Goal: Task Accomplishment & Management: Use online tool/utility

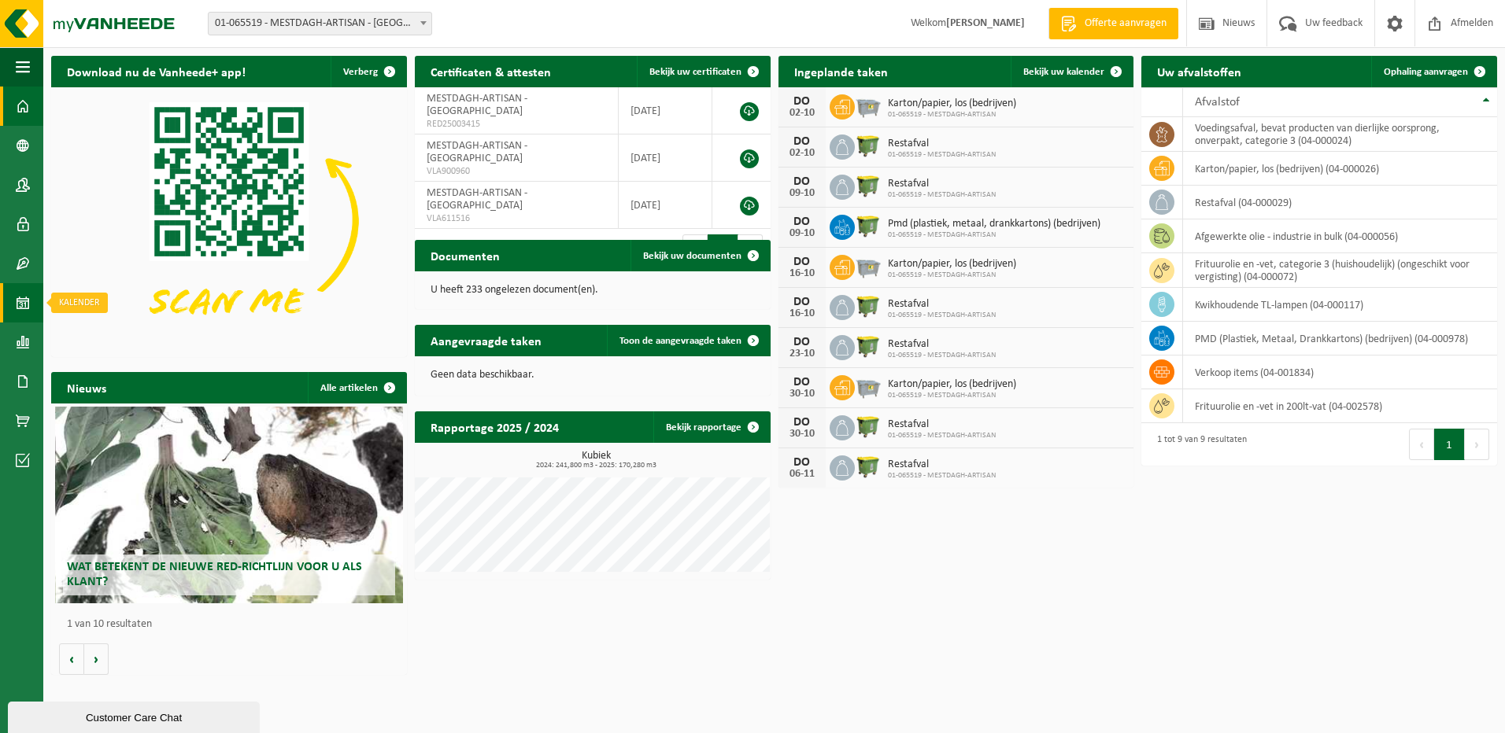
click at [30, 302] on link "Kalender" at bounding box center [21, 302] width 43 height 39
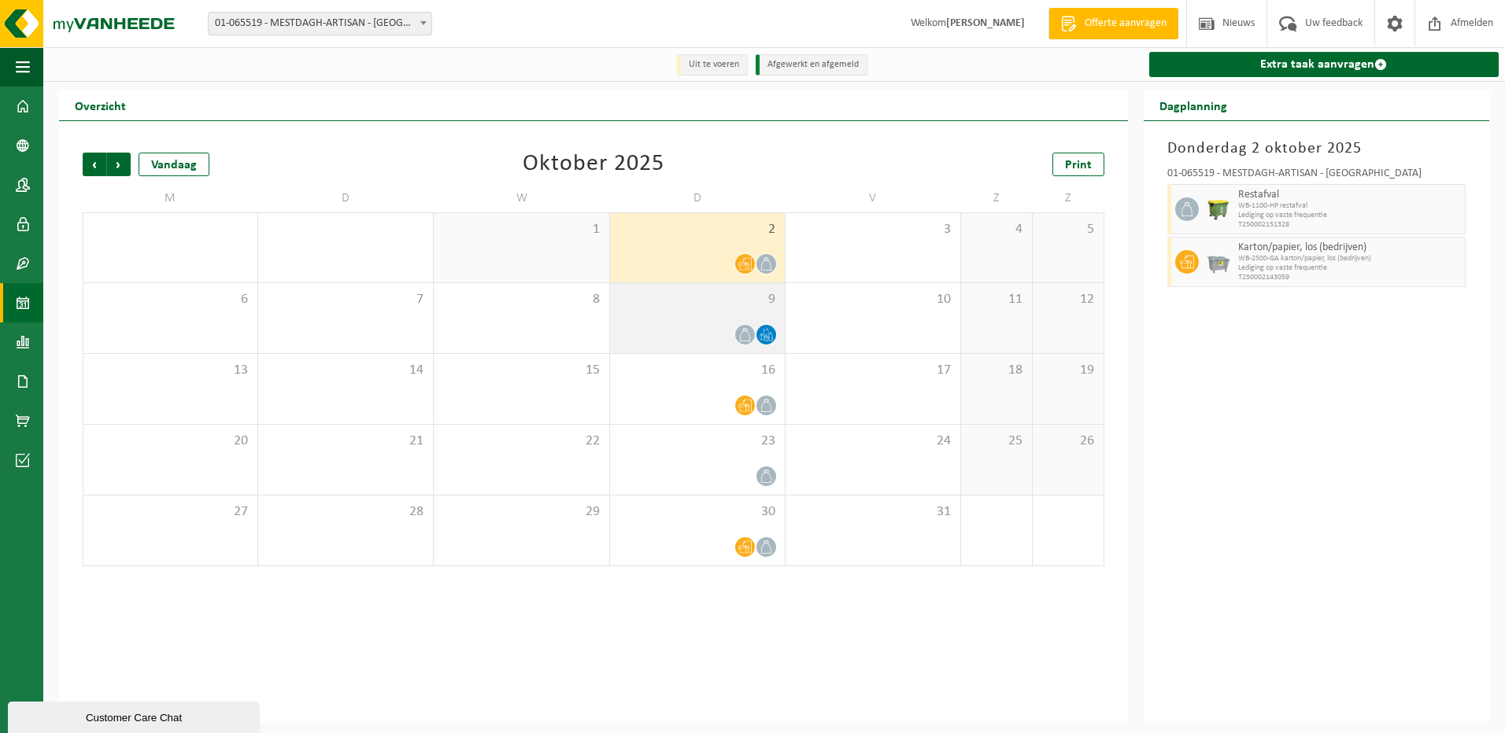
click at [752, 330] on span at bounding box center [745, 335] width 20 height 20
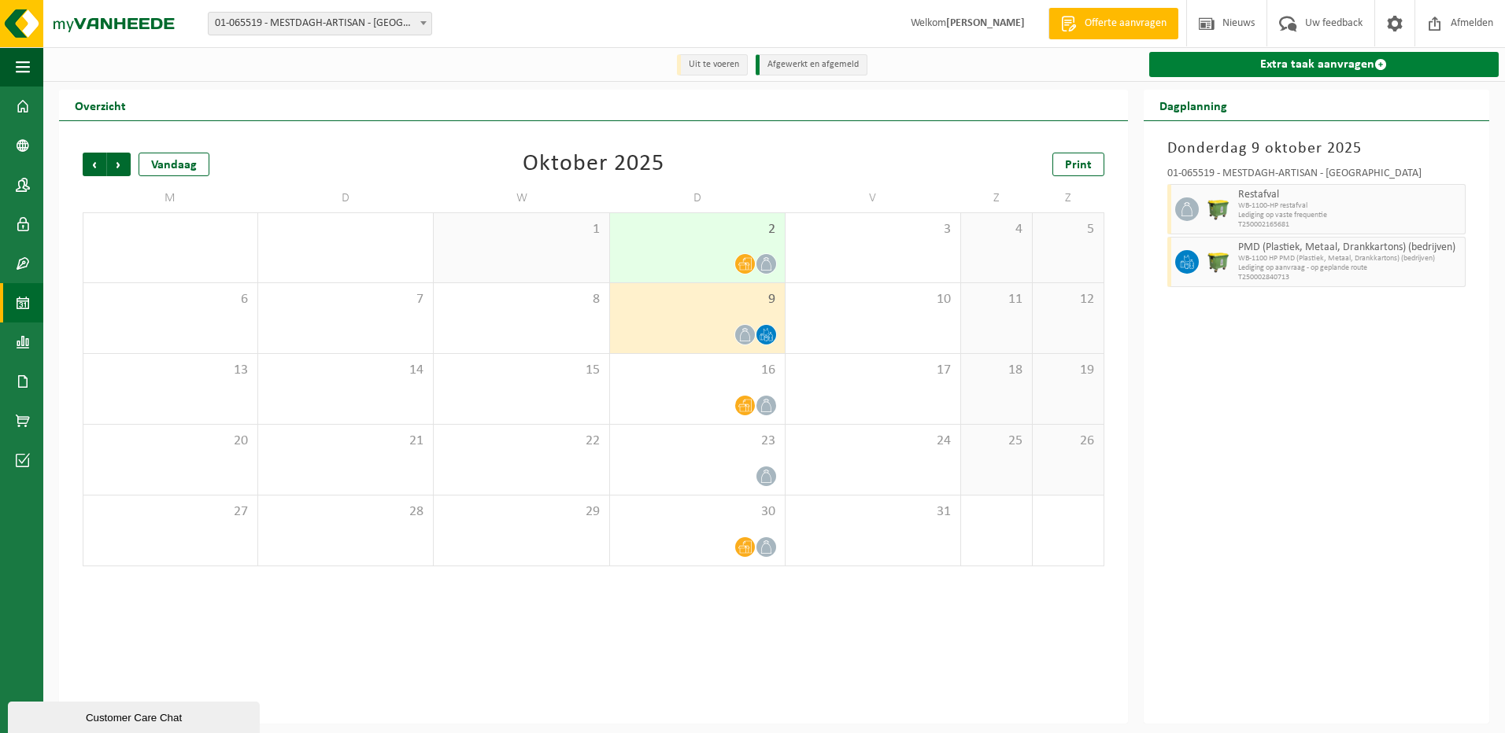
click at [1340, 59] on link "Extra taak aanvragen" at bounding box center [1323, 64] width 349 height 25
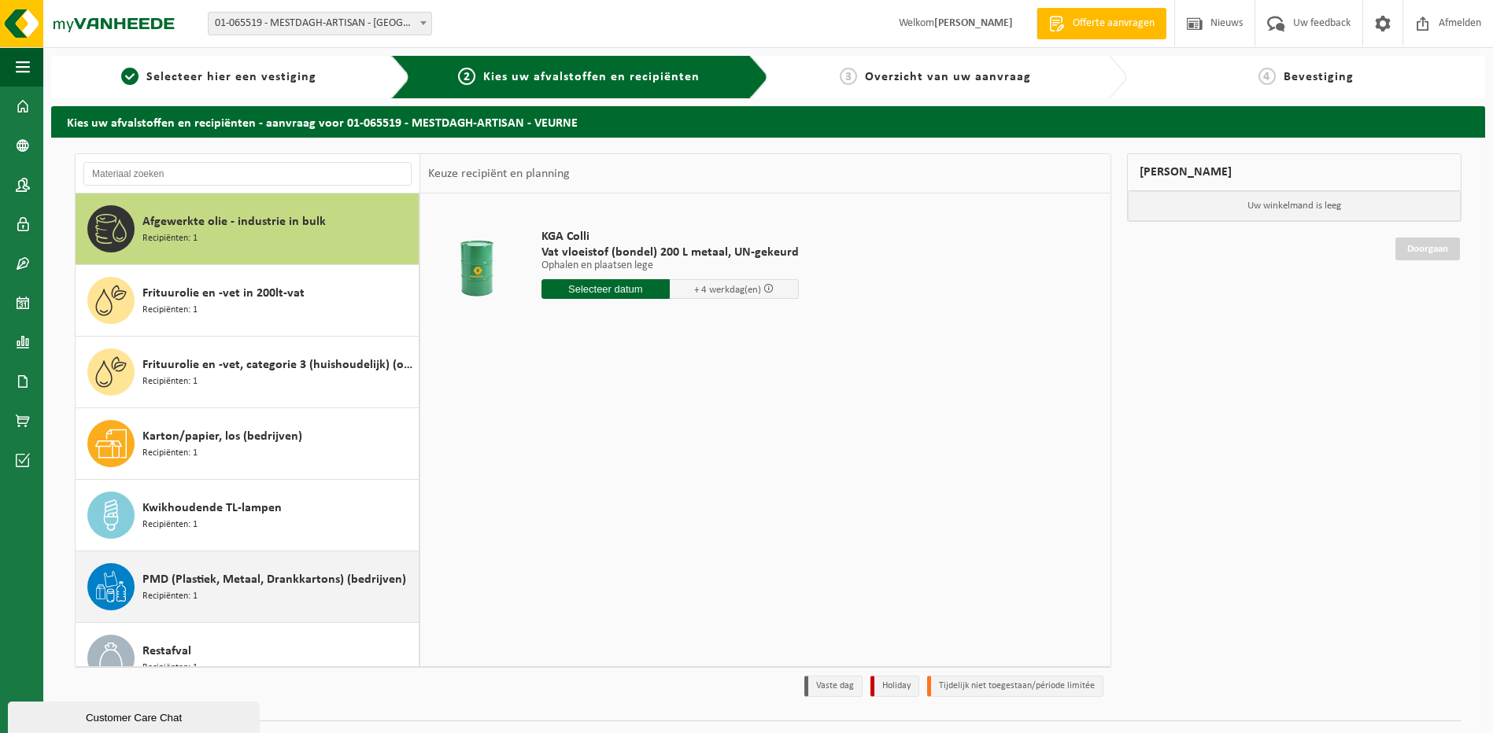
click at [244, 581] on span "PMD (Plastiek, Metaal, Drankkartons) (bedrijven)" at bounding box center [274, 580] width 264 height 19
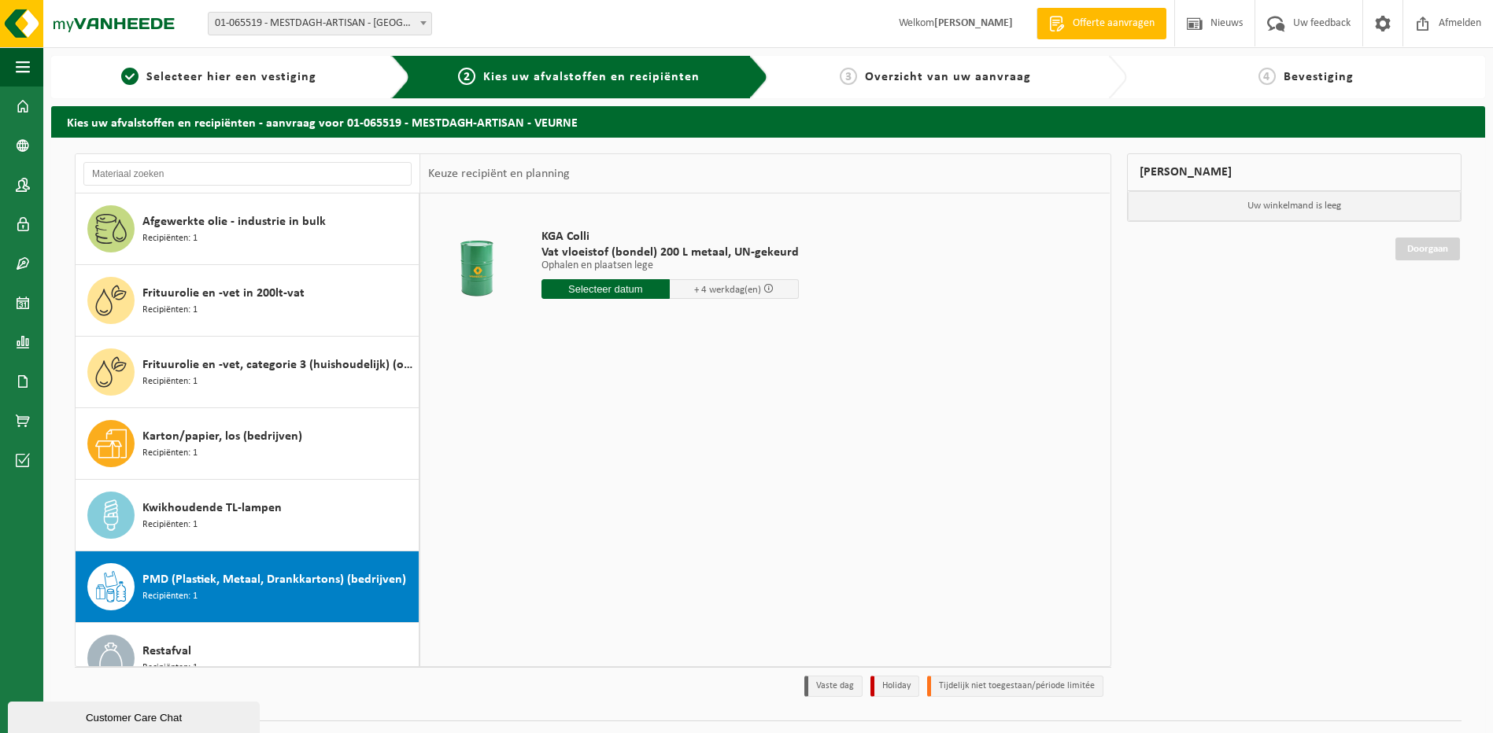
scroll to position [99, 0]
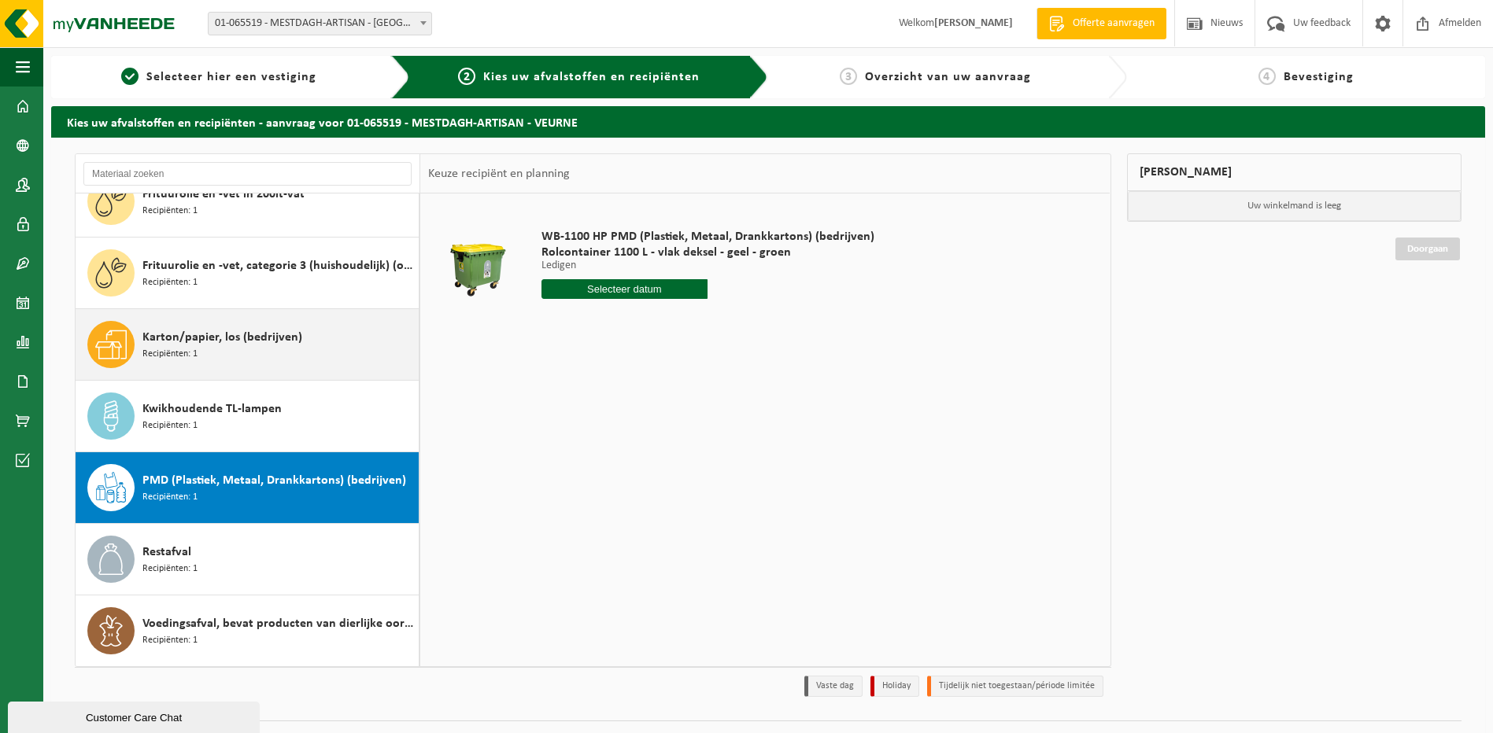
click at [192, 345] on span "Karton/papier, los (bedrijven)" at bounding box center [222, 337] width 160 height 19
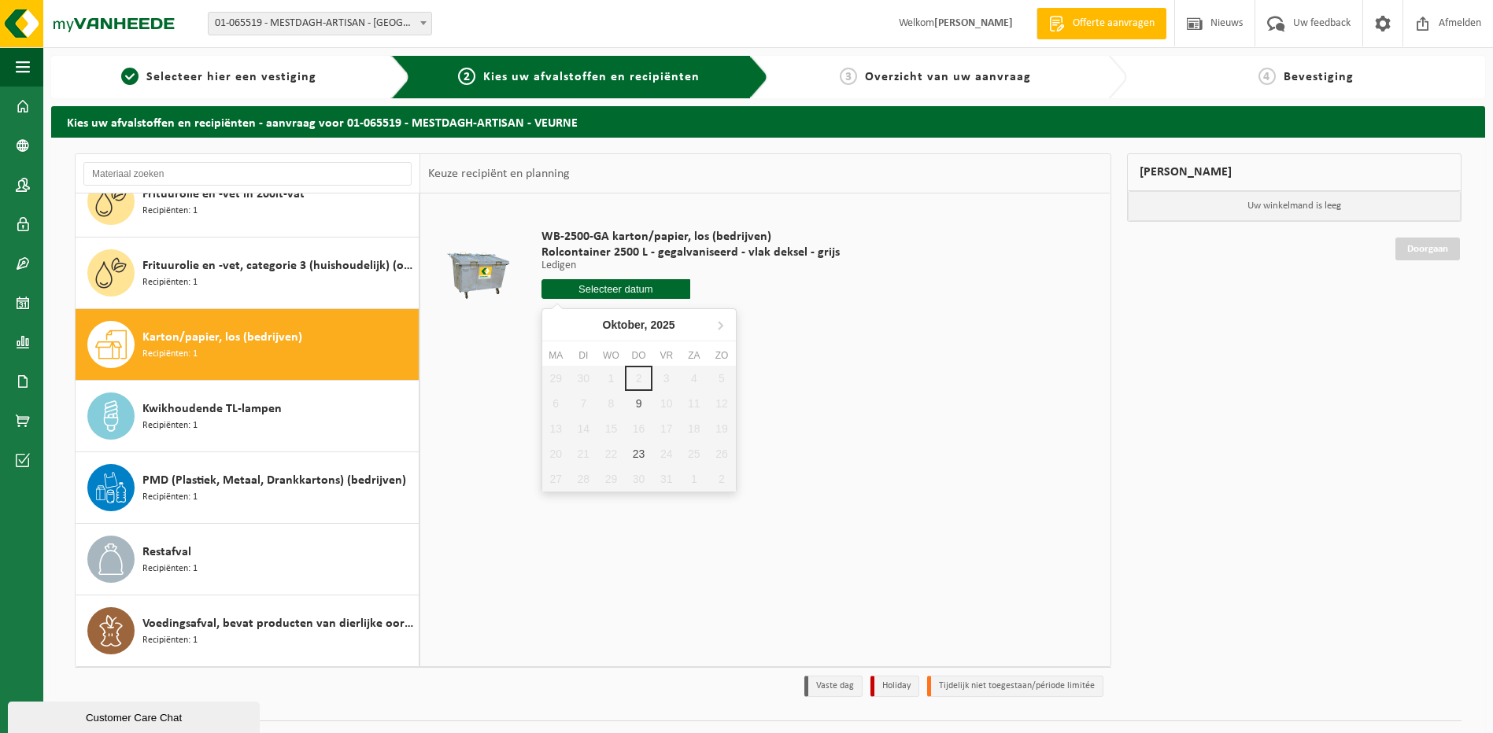
click at [656, 283] on input "text" at bounding box center [616, 289] width 150 height 20
drag, startPoint x: 639, startPoint y: 404, endPoint x: 833, endPoint y: 388, distance: 194.2
click at [643, 403] on div "9" at bounding box center [639, 403] width 28 height 25
type input "Van 2025-10-09"
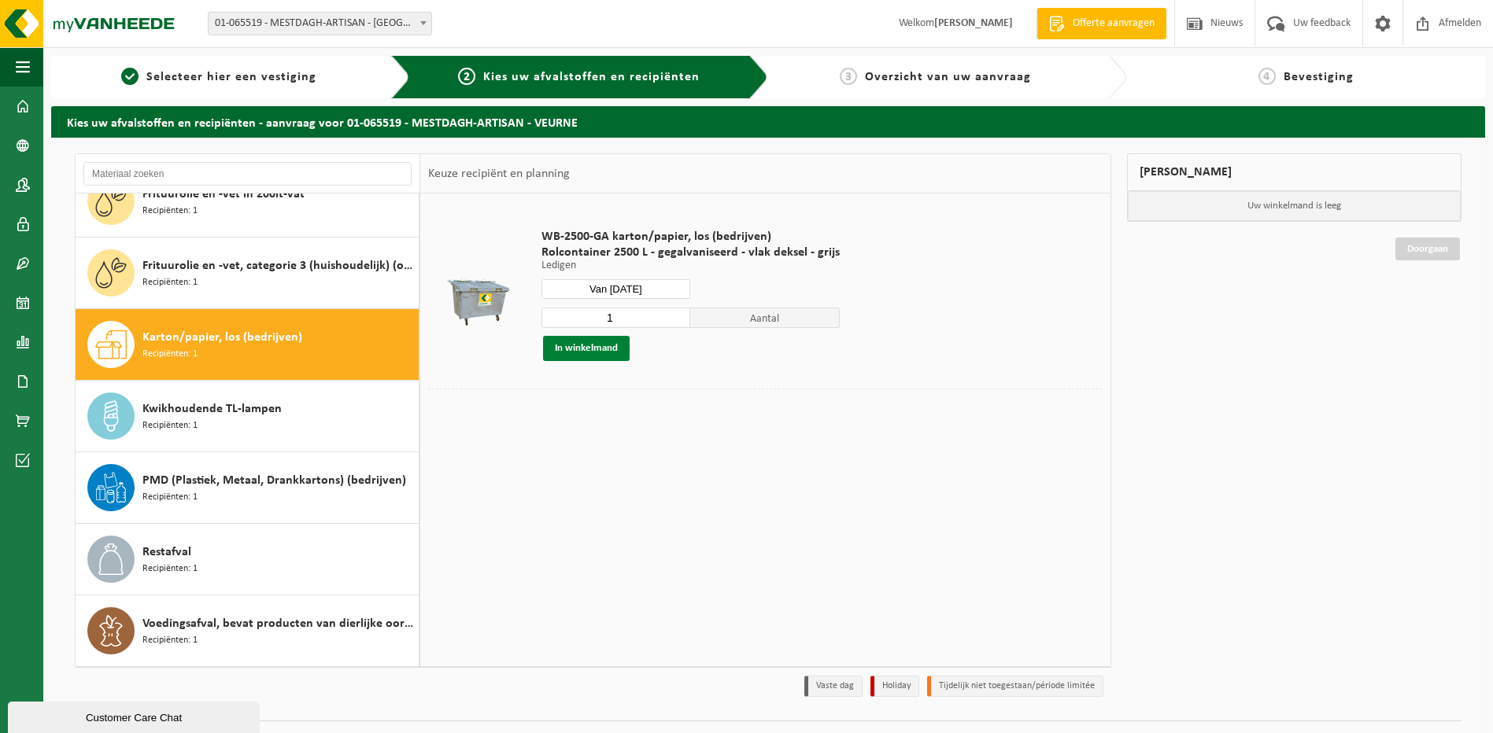
click at [571, 346] on button "In winkelmand" at bounding box center [586, 348] width 87 height 25
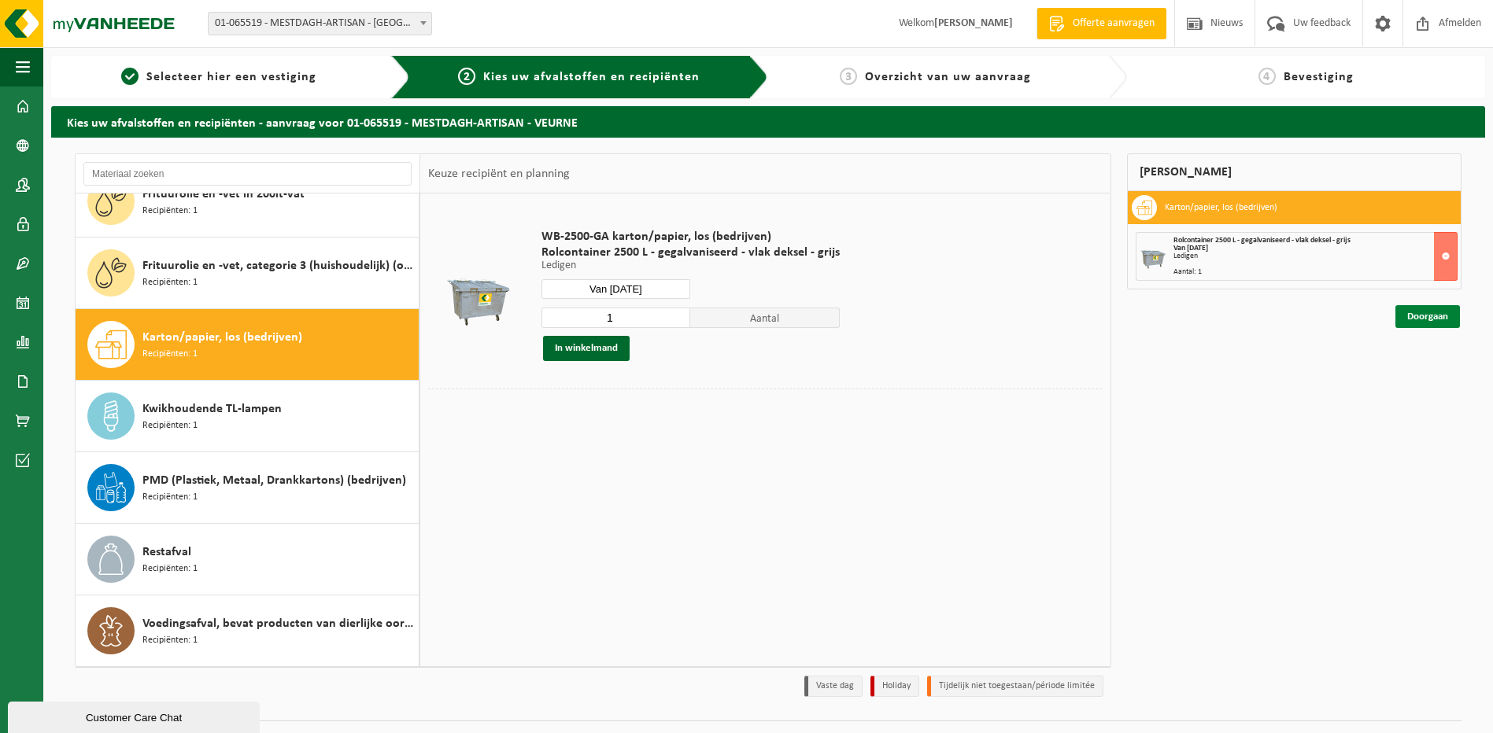
click at [1447, 314] on link "Doorgaan" at bounding box center [1427, 316] width 65 height 23
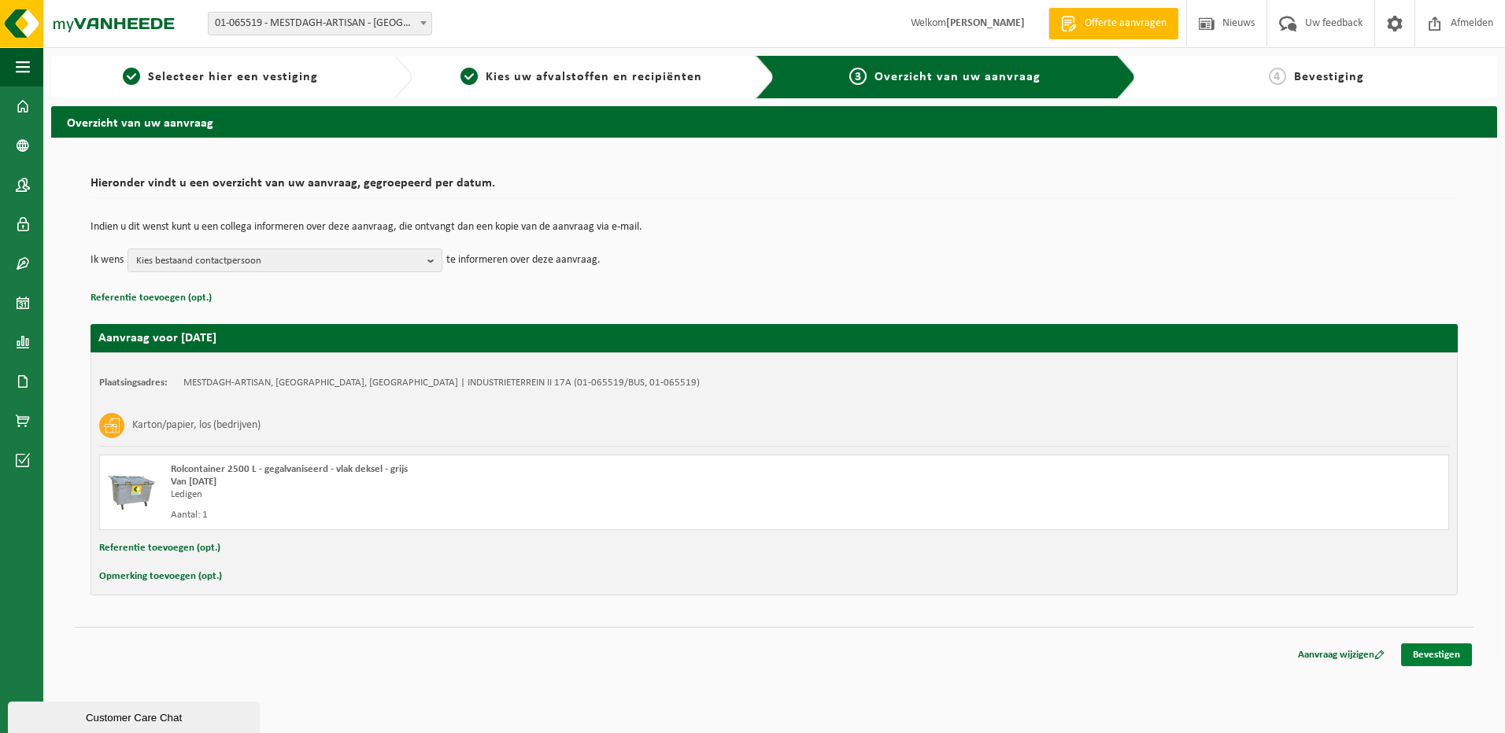
click at [1440, 651] on link "Bevestigen" at bounding box center [1436, 655] width 71 height 23
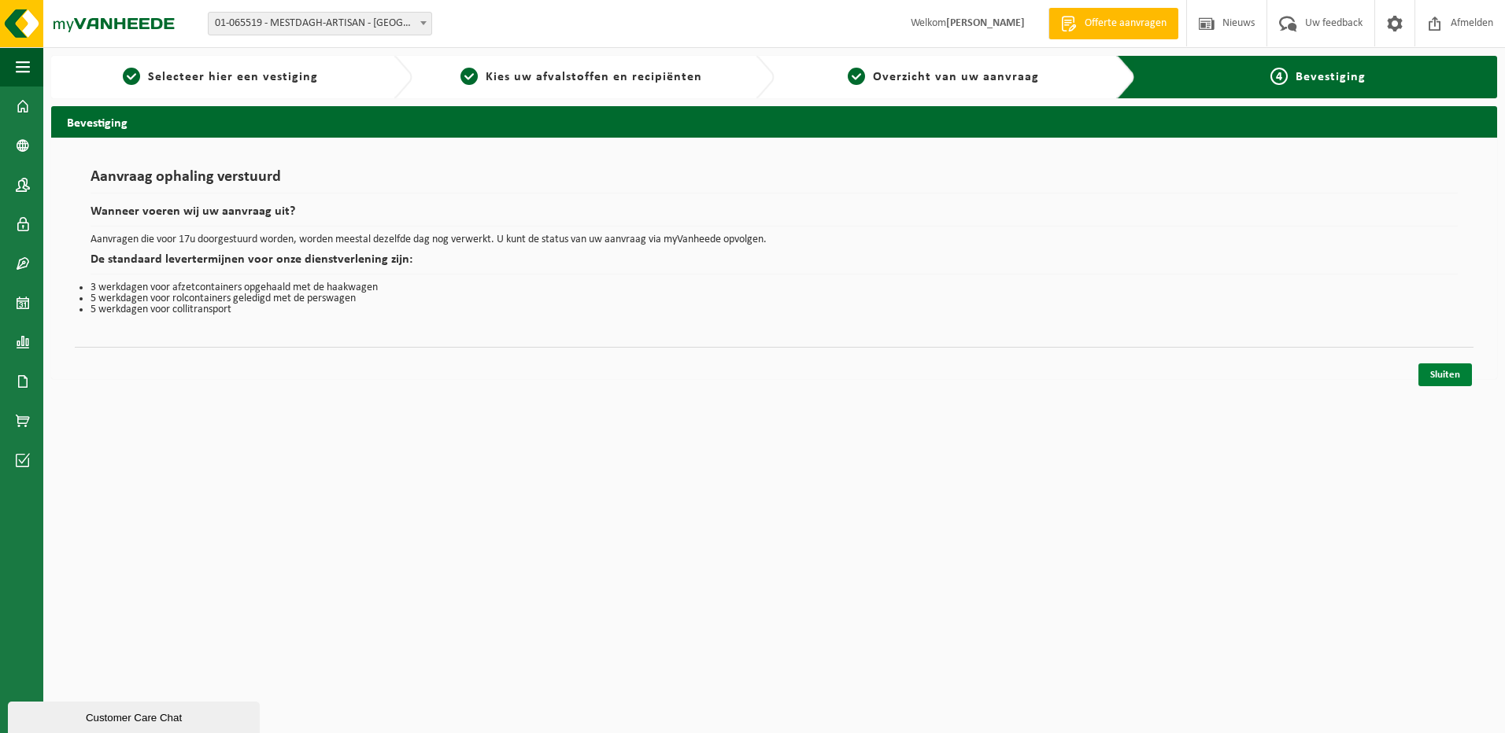
click at [1453, 369] on link "Sluiten" at bounding box center [1445, 375] width 54 height 23
